Goal: Task Accomplishment & Management: Manage account settings

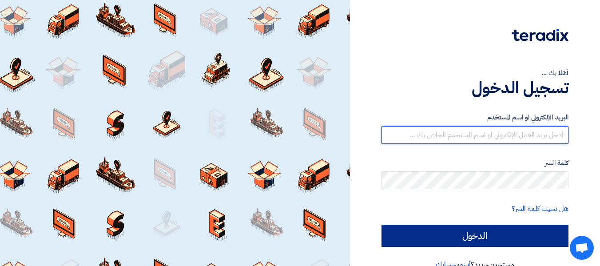
type input "[EMAIL_ADDRESS][DOMAIN_NAME]"
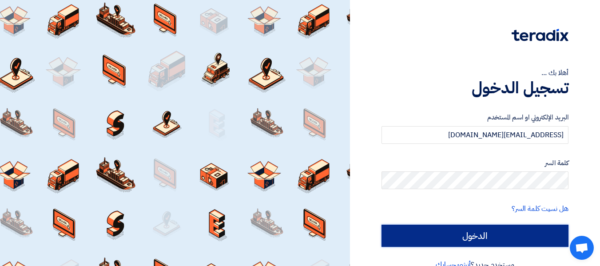
click at [489, 241] on input "الدخول" at bounding box center [475, 236] width 187 height 22
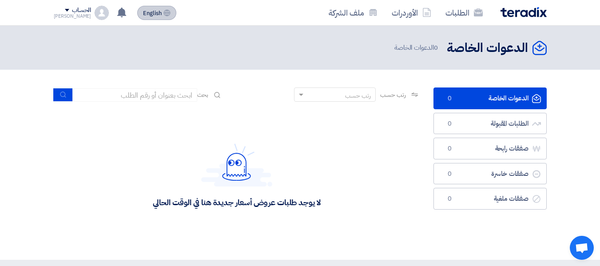
click at [160, 17] on button "English EN" at bounding box center [156, 13] width 39 height 14
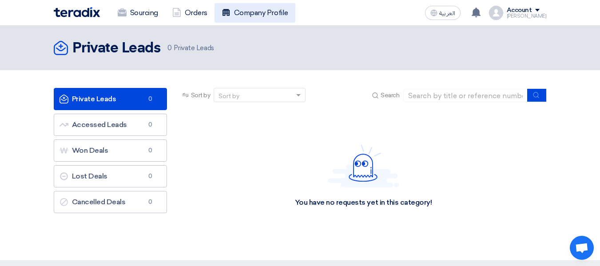
click at [230, 5] on link "Company Profile" at bounding box center [255, 13] width 81 height 20
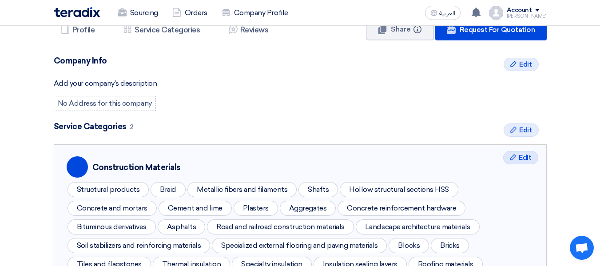
scroll to position [174, 0]
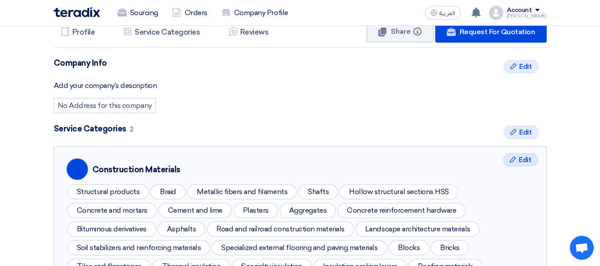
click at [133, 101] on div "No Address for this company" at bounding box center [105, 105] width 102 height 15
click at [128, 107] on div "No Address for this company" at bounding box center [105, 105] width 102 height 15
click at [103, 108] on div "No Address for this company" at bounding box center [105, 105] width 102 height 15
click at [87, 98] on div "No Address for this company" at bounding box center [105, 105] width 102 height 15
click at [85, 103] on div "No Address for this company" at bounding box center [105, 105] width 102 height 15
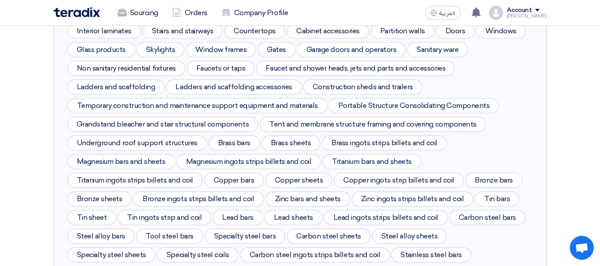
scroll to position [491, 0]
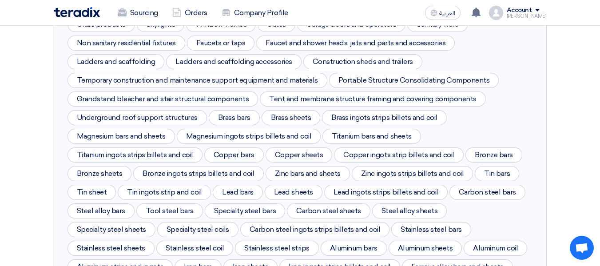
click at [233, 98] on div "Grandstand bleacher and stair structural components" at bounding box center [163, 99] width 191 height 15
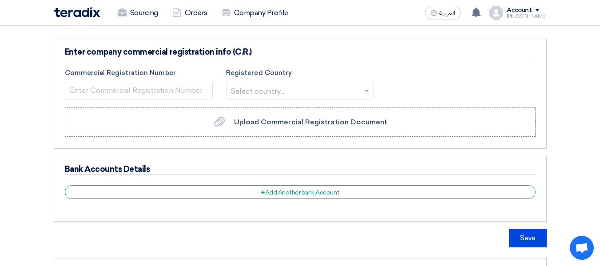
scroll to position [1156, 0]
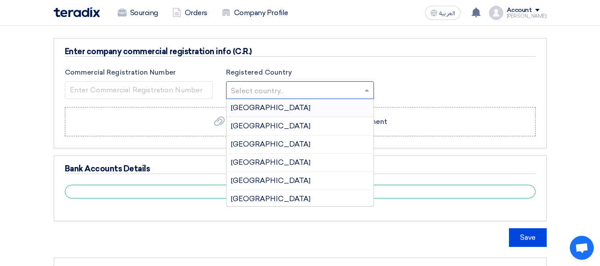
click at [300, 96] on input "text" at bounding box center [295, 91] width 129 height 15
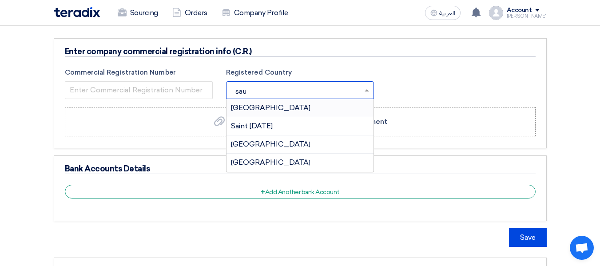
type input "saud"
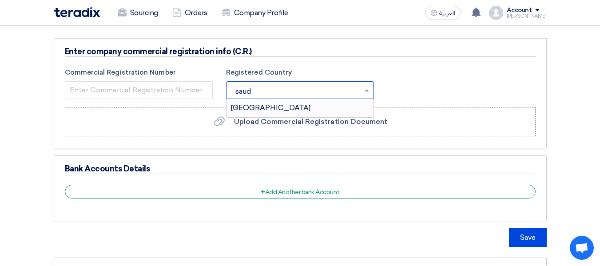
click at [276, 108] on div "[GEOGRAPHIC_DATA]" at bounding box center [300, 108] width 147 height 18
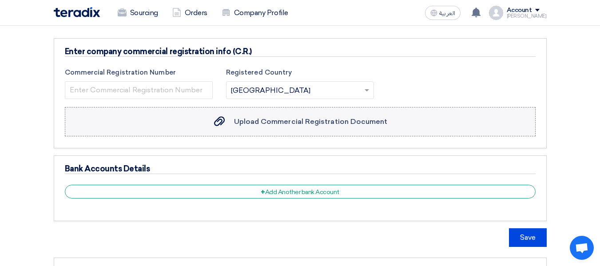
click at [232, 123] on div "Upload Commercial Registration Document Upload Commercial Registration Document" at bounding box center [299, 121] width 175 height 11
click at [0, 0] on input "Upload Commercial Registration Document Upload Commercial Registration Document" at bounding box center [0, 0] width 0 height 0
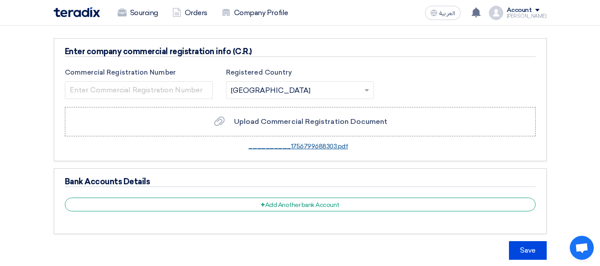
click at [323, 146] on link "__________1756799688303.pdf" at bounding box center [298, 147] width 100 height 8
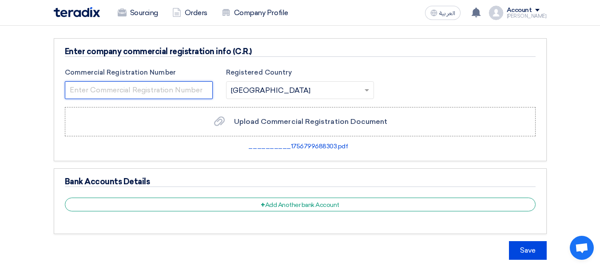
click at [183, 91] on input "number" at bounding box center [139, 90] width 148 height 18
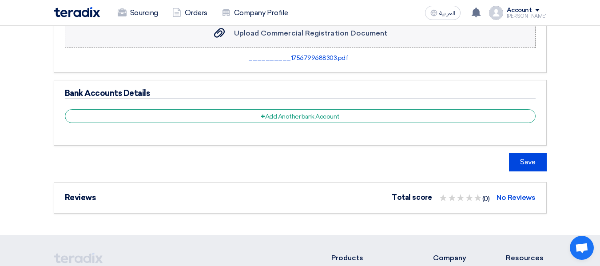
scroll to position [1245, 0]
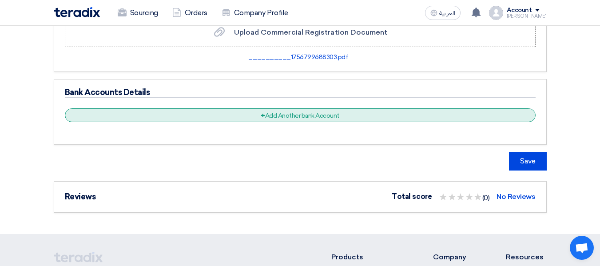
type input "5907035821"
click at [326, 115] on div "+ Add Another bank Account" at bounding box center [300, 115] width 471 height 14
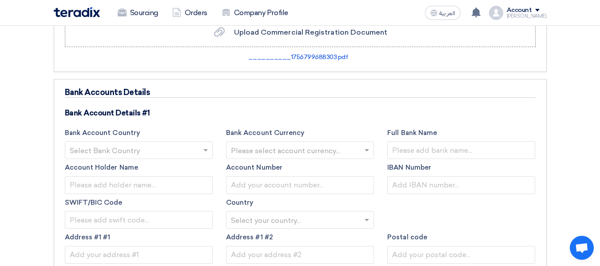
click at [406, 83] on div "Bank Accounts Details Bank Account Details #1 Bank Account Country Select Bank …" at bounding box center [300, 237] width 493 height 317
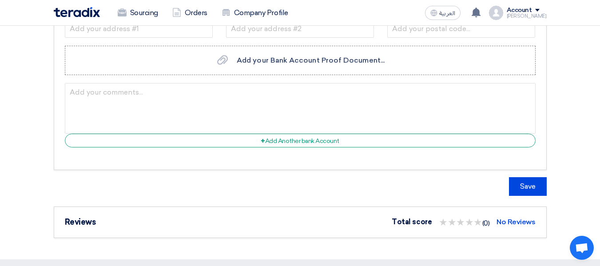
scroll to position [1472, 0]
click at [520, 189] on button "Save" at bounding box center [528, 186] width 38 height 19
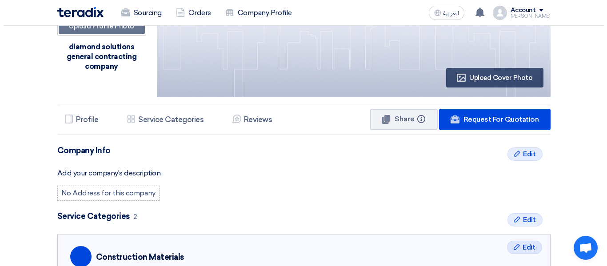
scroll to position [133, 0]
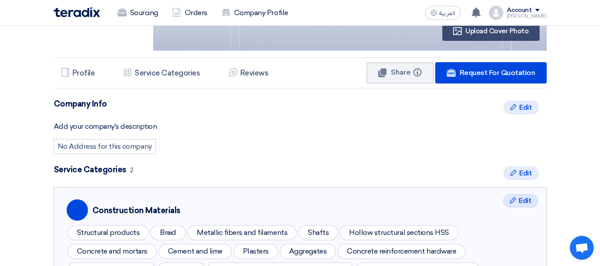
click at [97, 145] on div "No Address for this company" at bounding box center [105, 146] width 102 height 15
click at [523, 113] on div "Edit Edit" at bounding box center [521, 107] width 35 height 13
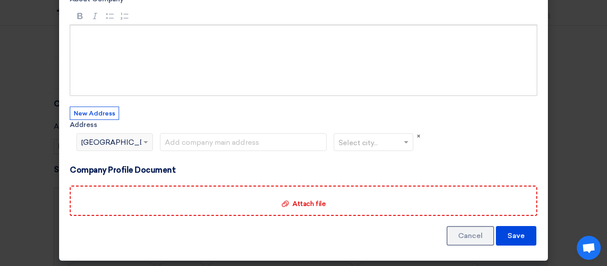
scroll to position [0, 0]
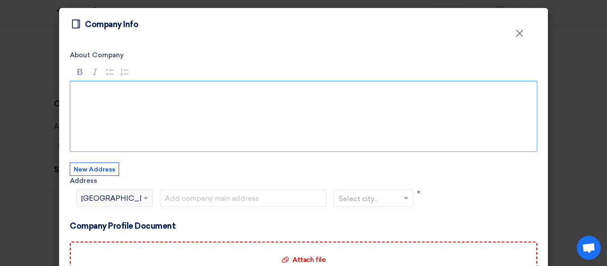
click at [92, 105] on div "Rich Text Editor, main" at bounding box center [304, 116] width 468 height 71
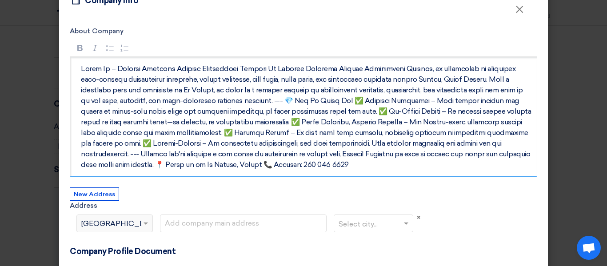
scroll to position [55, 0]
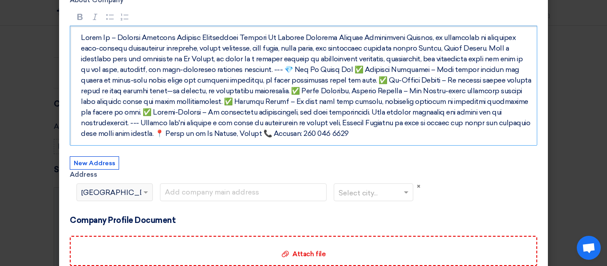
click at [144, 197] on span at bounding box center [146, 192] width 11 height 11
drag, startPoint x: 132, startPoint y: 194, endPoint x: 95, endPoint y: 164, distance: 47.3
click at [95, 164] on div "New Address Address × Select country... × [GEOGRAPHIC_DATA] Select city..." at bounding box center [245, 185] width 351 height 59
click at [95, 164] on button "New Address" at bounding box center [94, 162] width 49 height 13
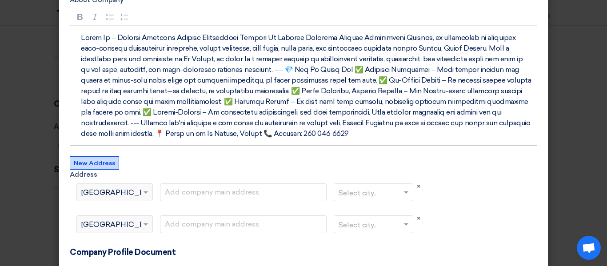
click at [133, 188] on div "Select country... × [GEOGRAPHIC_DATA]" at bounding box center [109, 192] width 64 height 11
click at [144, 193] on span at bounding box center [146, 193] width 4 height 3
click at [417, 220] on span "×" at bounding box center [419, 219] width 4 height 8
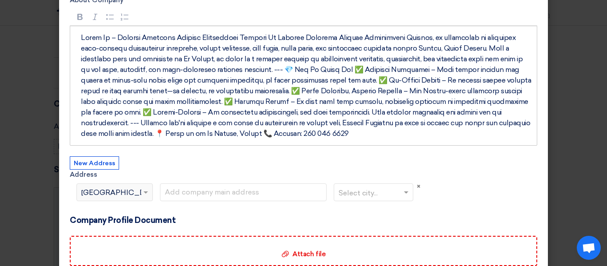
click at [144, 195] on span at bounding box center [146, 192] width 11 height 11
click at [94, 193] on span "[GEOGRAPHIC_DATA]" at bounding box center [121, 193] width 80 height 11
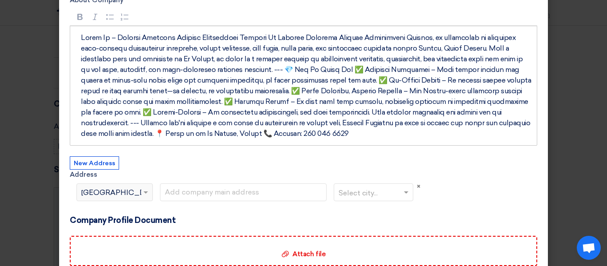
click at [90, 193] on span "[GEOGRAPHIC_DATA]" at bounding box center [121, 193] width 80 height 11
click at [96, 160] on button "New Address" at bounding box center [94, 162] width 49 height 13
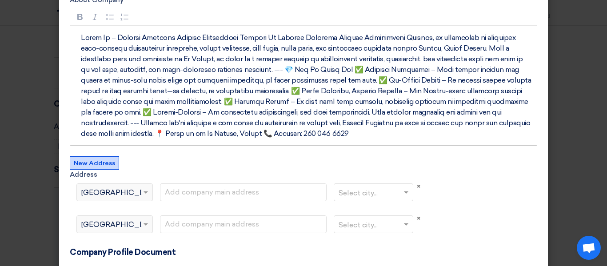
click at [97, 228] on span "[GEOGRAPHIC_DATA]" at bounding box center [121, 225] width 80 height 11
click at [145, 222] on span at bounding box center [146, 224] width 11 height 11
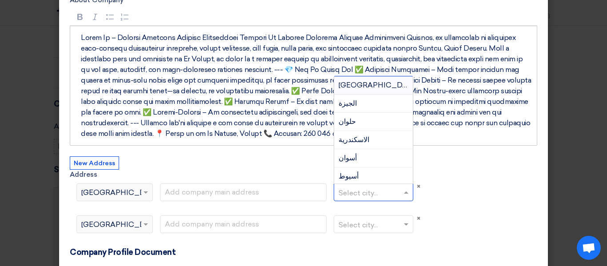
click at [406, 192] on span at bounding box center [407, 192] width 11 height 11
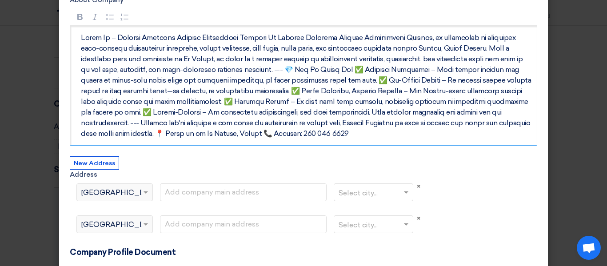
click at [441, 144] on div "Rich Text Editor, main" at bounding box center [304, 86] width 468 height 120
click at [417, 187] on span "×" at bounding box center [419, 187] width 4 height 8
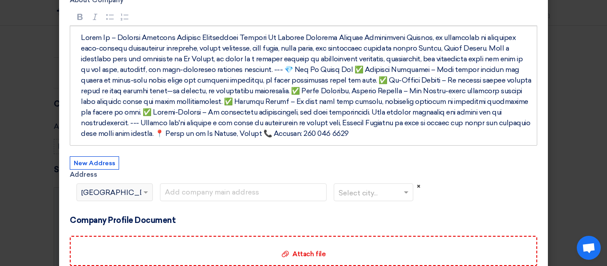
click at [417, 187] on span "×" at bounding box center [419, 187] width 4 height 8
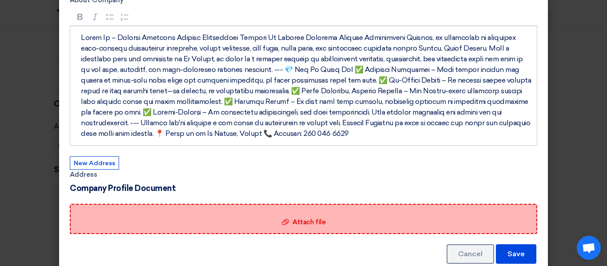
scroll to position [76, 0]
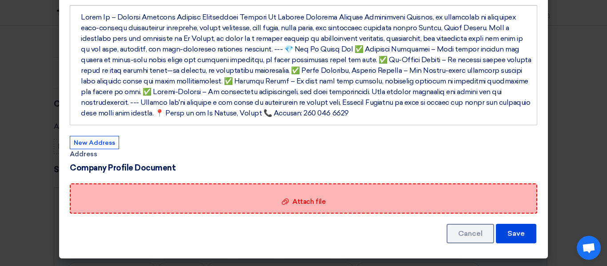
click at [308, 200] on span "Attach file" at bounding box center [308, 202] width 33 height 8
click at [0, 0] on input "Attach file Attach file" at bounding box center [0, 0] width 0 height 0
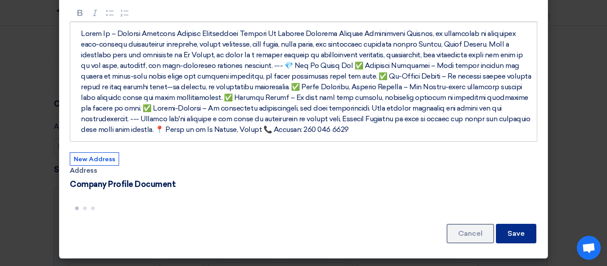
click at [518, 237] on button "Save" at bounding box center [516, 234] width 40 height 20
click at [512, 232] on button "Save" at bounding box center [516, 234] width 40 height 20
